Goal: Download file/media

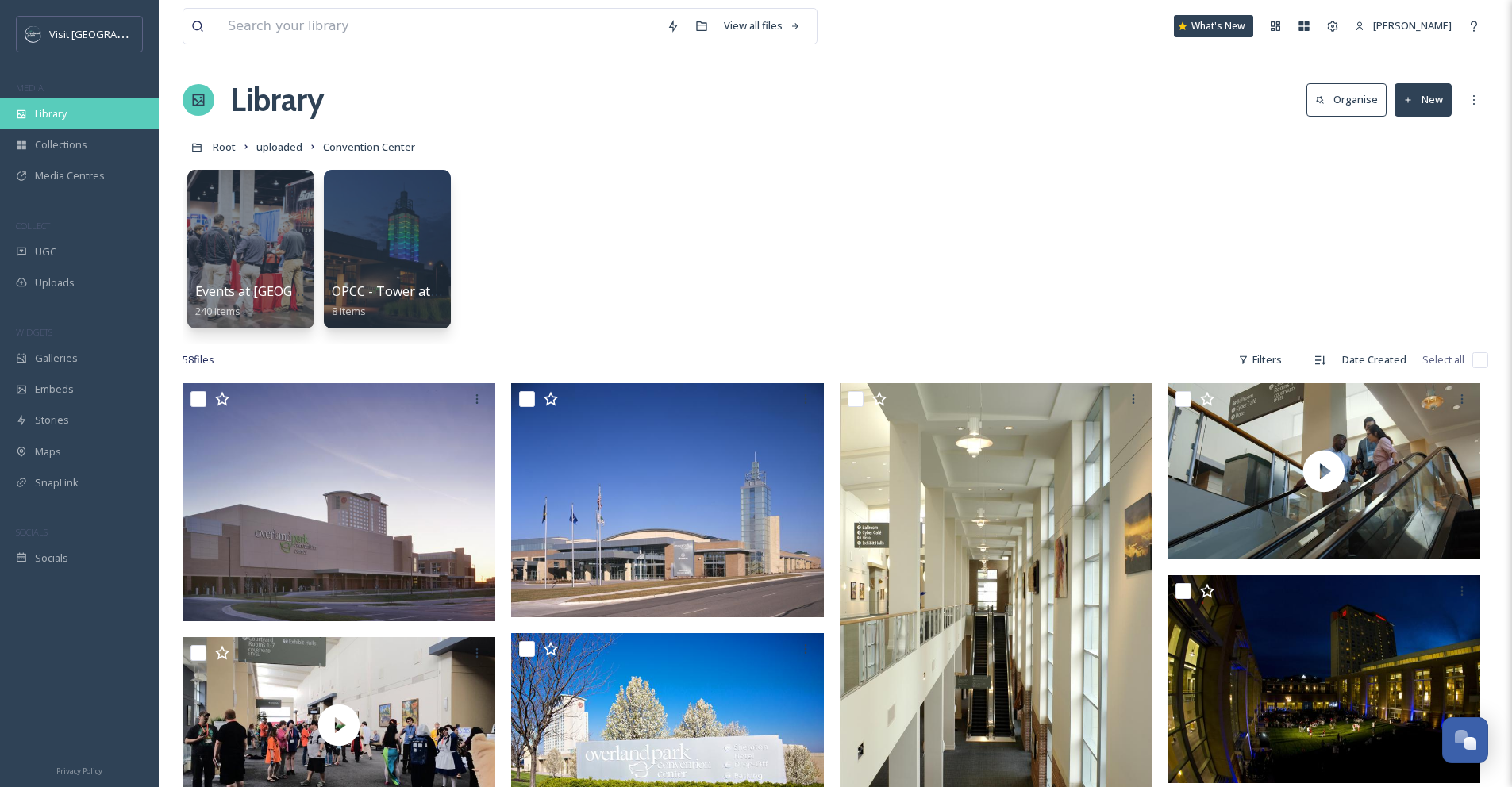
click at [73, 117] on div "Library" at bounding box center [79, 114] width 159 height 31
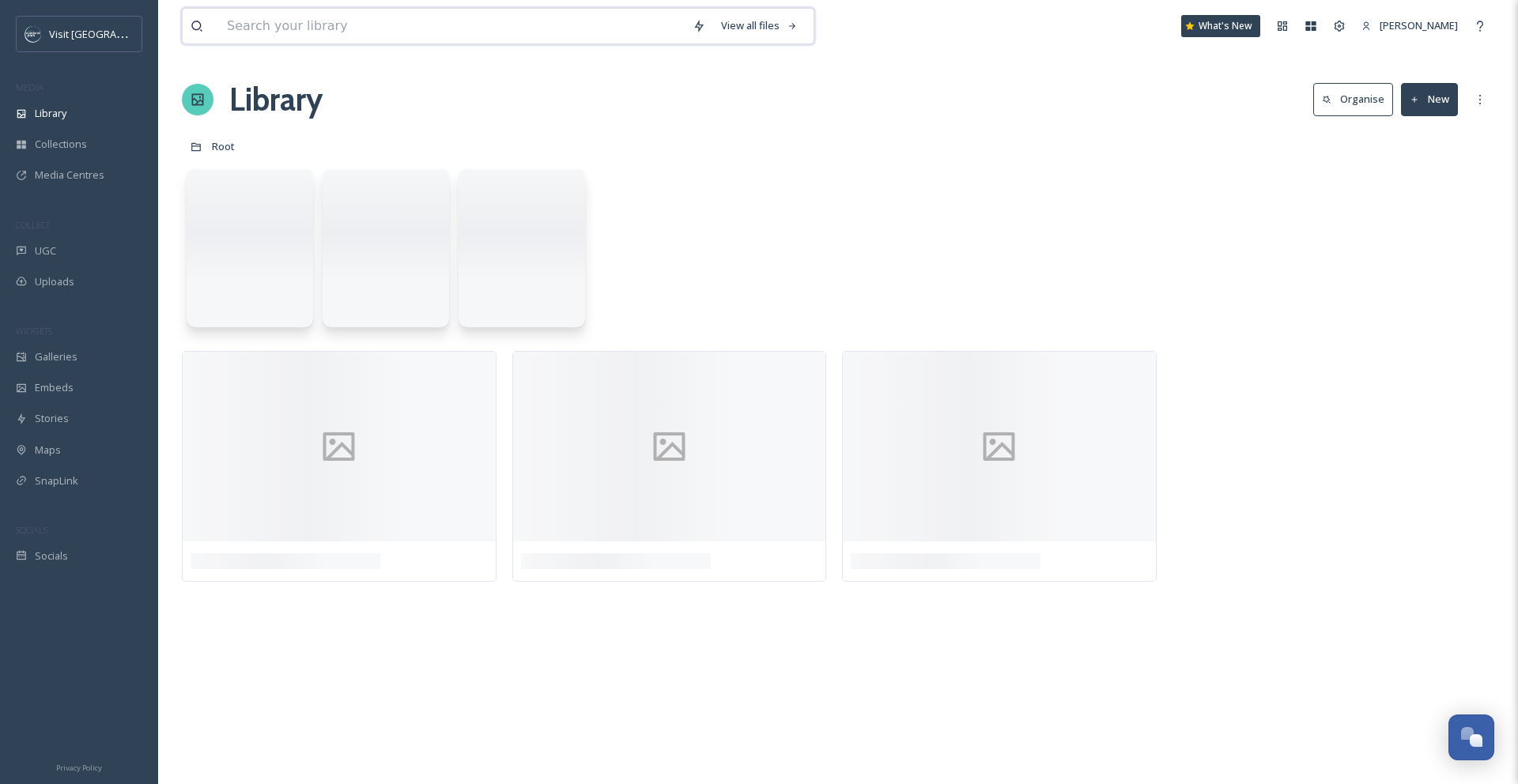
click at [276, 21] on input at bounding box center [452, 26] width 466 height 35
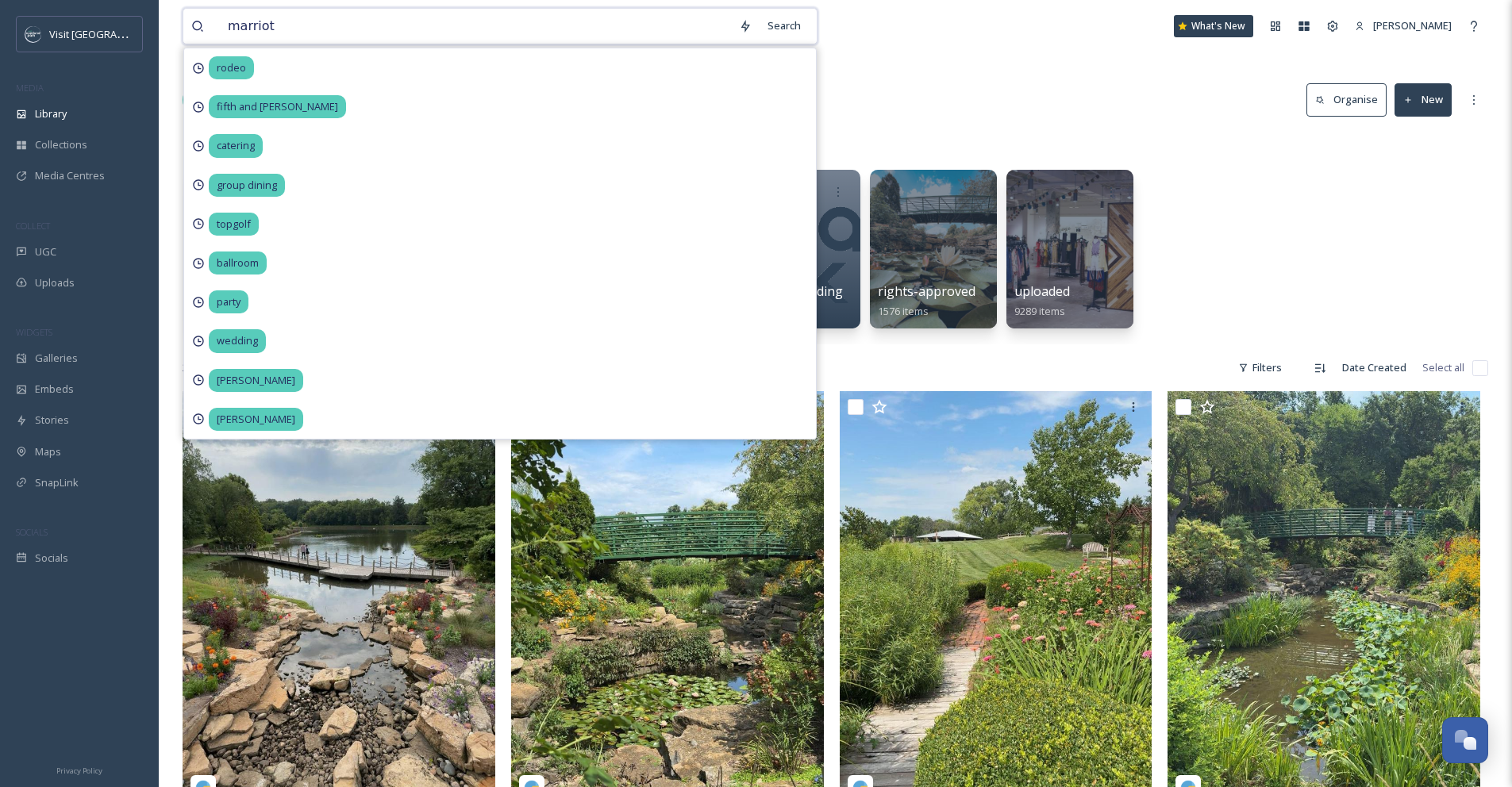
type input "marriott"
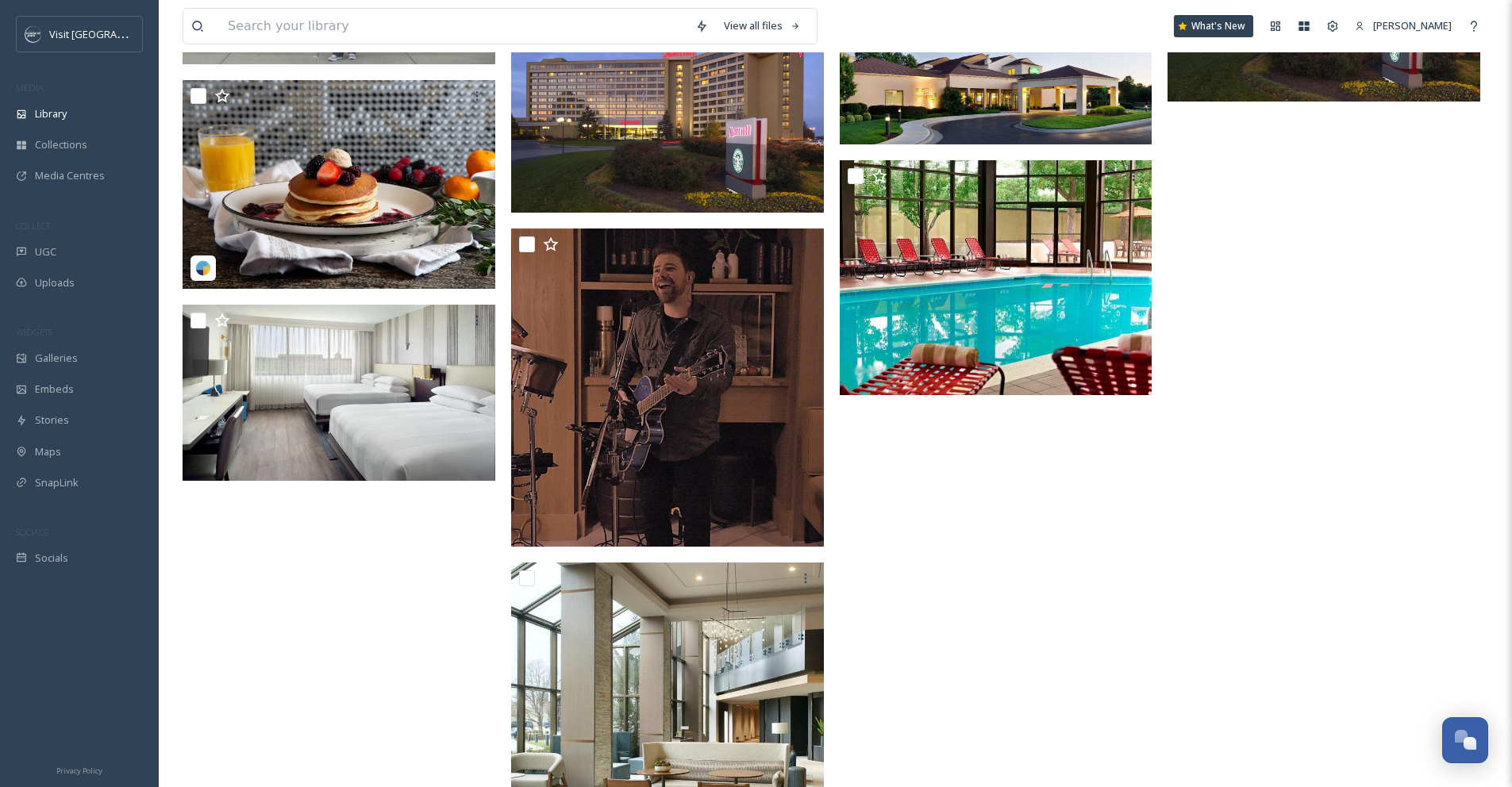
scroll to position [238, 0]
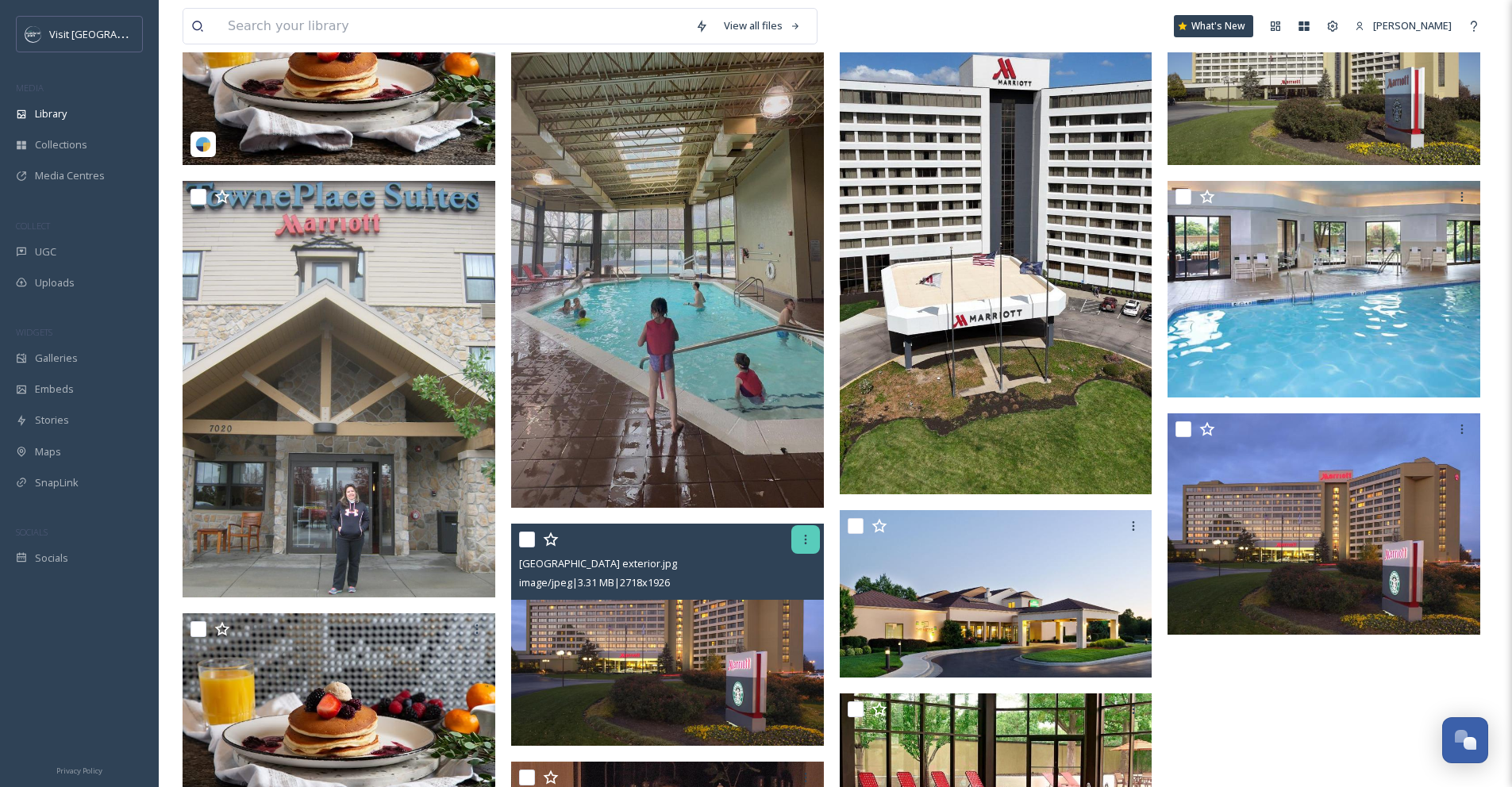
click at [809, 534] on icon at bounding box center [805, 539] width 13 height 13
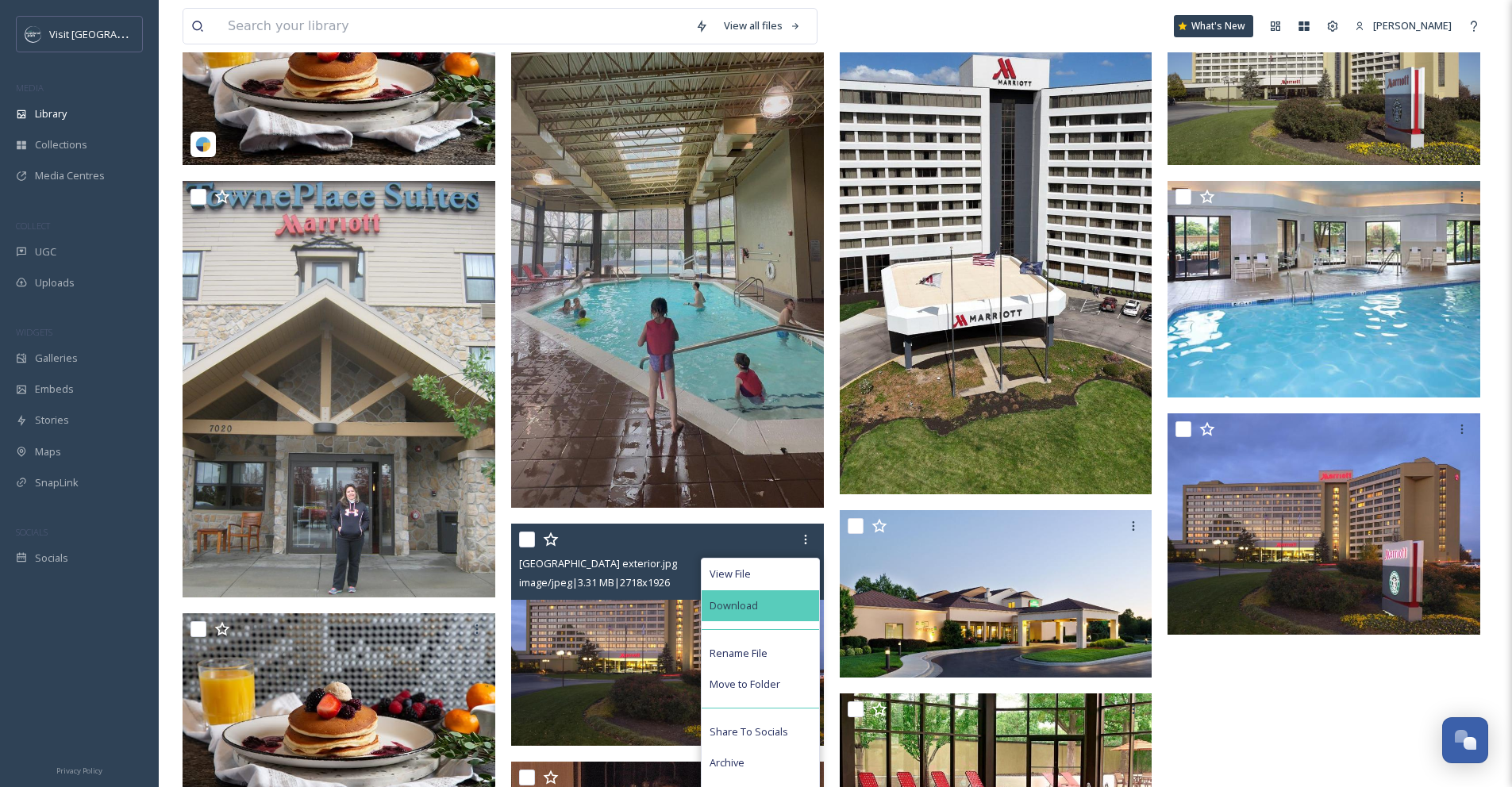
click at [764, 609] on div "Download" at bounding box center [761, 606] width 118 height 31
